Goal: Information Seeking & Learning: Learn about a topic

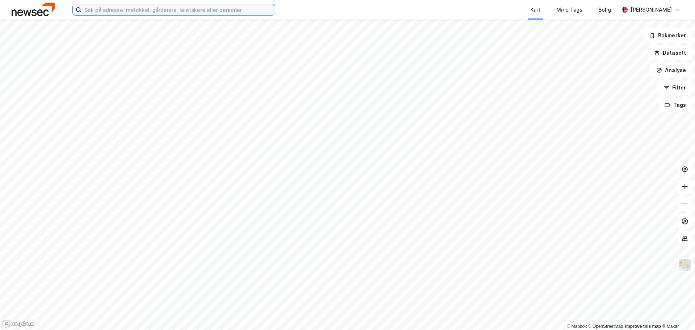
click at [132, 12] on input at bounding box center [177, 9] width 193 height 11
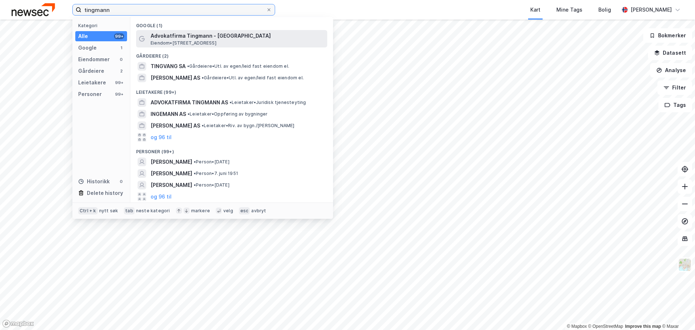
type input "tingmann"
click at [167, 34] on span "Advokatfirma Tingmann - [GEOGRAPHIC_DATA]" at bounding box center [238, 36] width 174 height 9
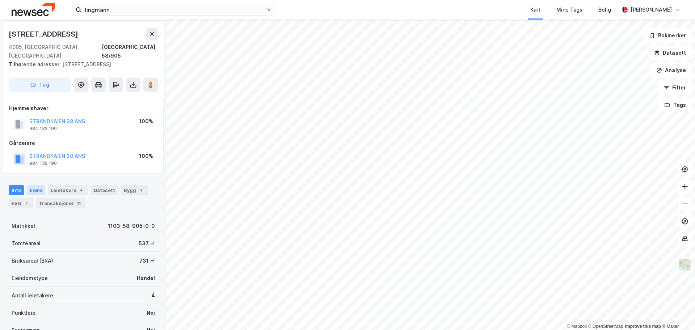
click at [34, 185] on div "Eiere" at bounding box center [36, 190] width 18 height 10
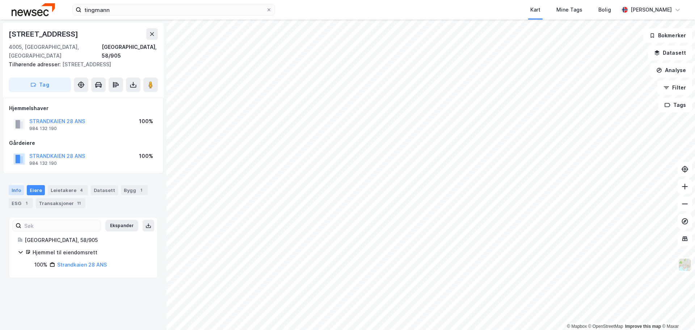
click at [14, 185] on div "Info" at bounding box center [16, 190] width 15 height 10
